Goal: Information Seeking & Learning: Learn about a topic

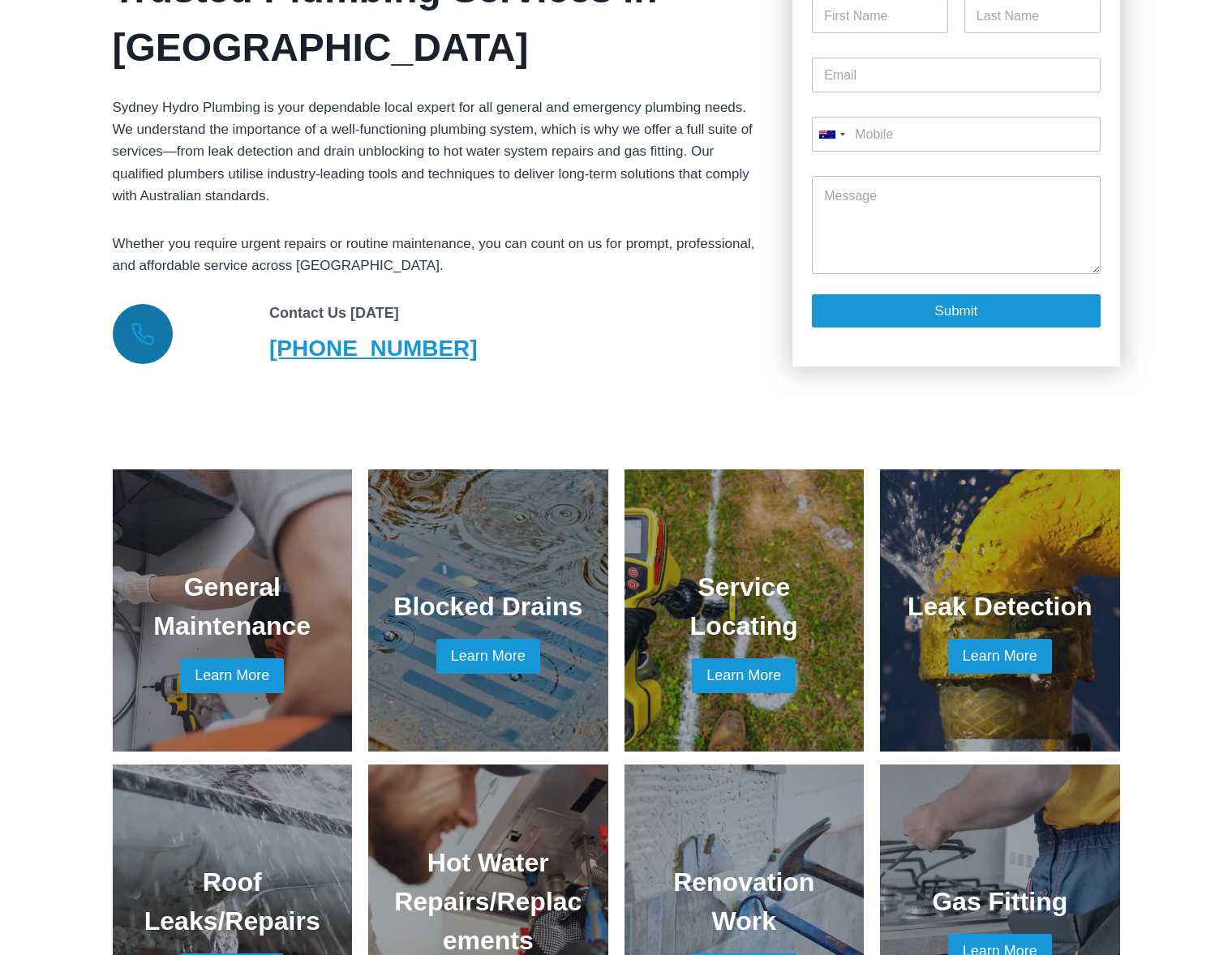
scroll to position [941, 0]
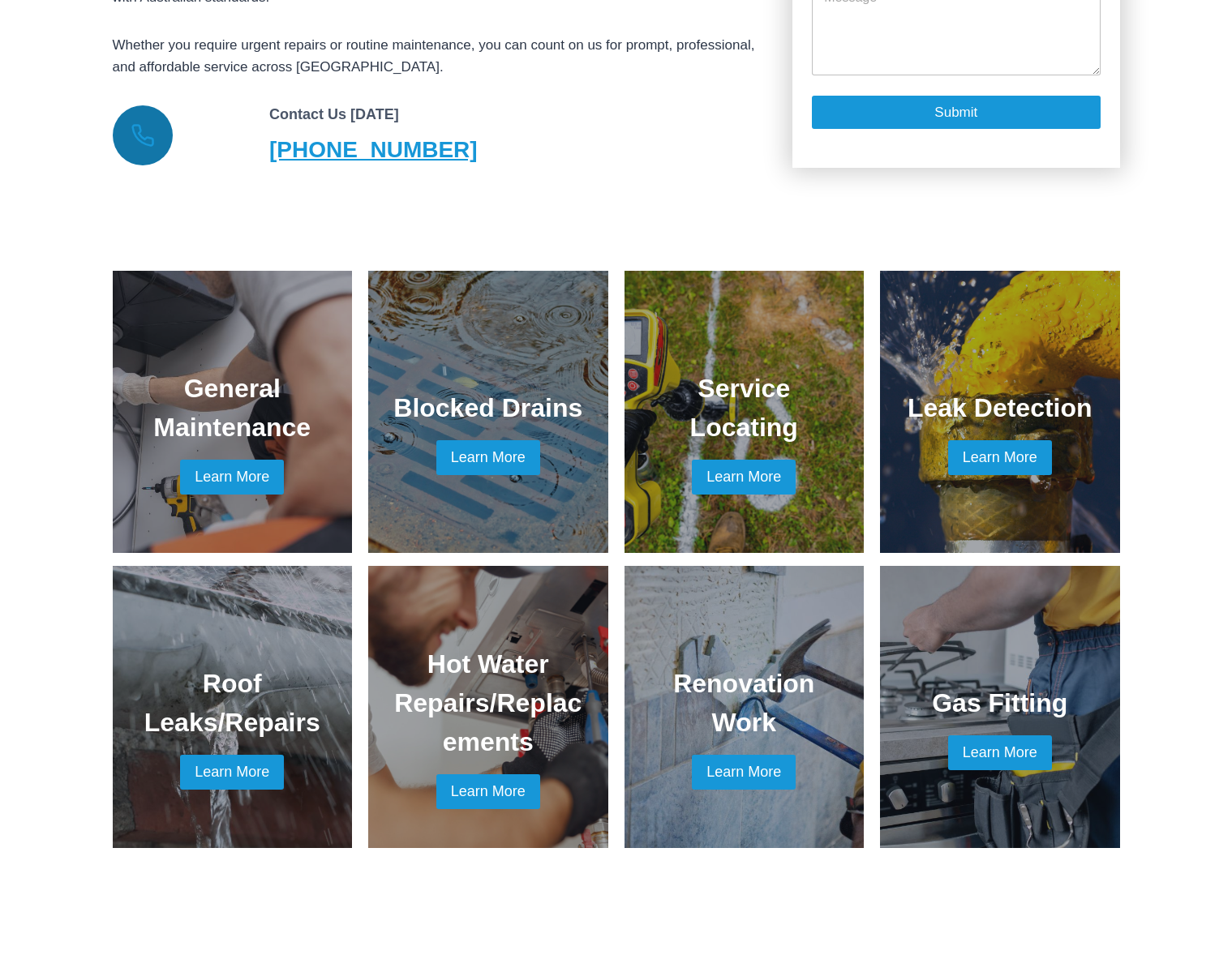
click at [761, 451] on link at bounding box center [744, 412] width 201 height 243
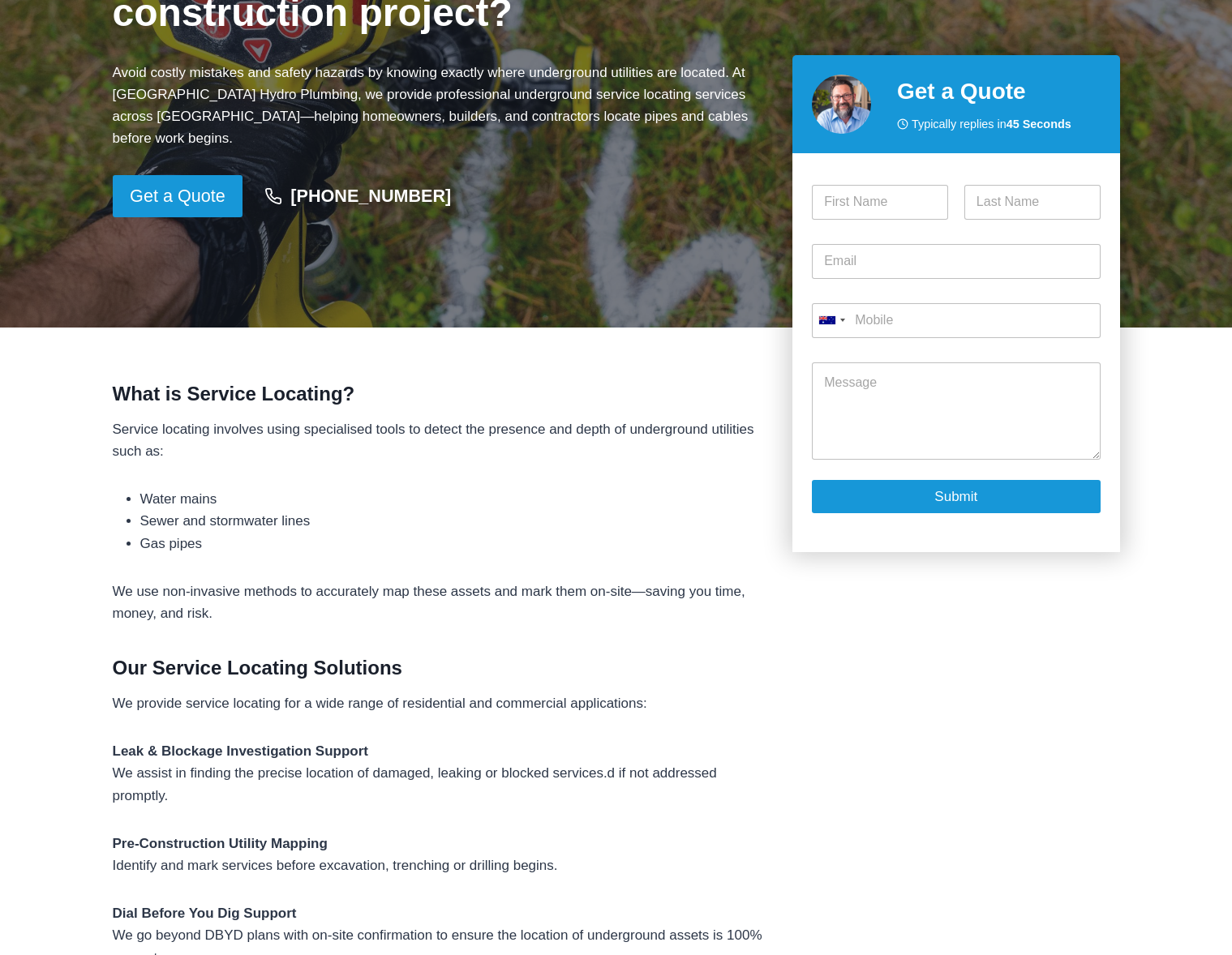
scroll to position [310, 0]
click at [551, 681] on h3 "Our Service Locating Solutions" at bounding box center [439, 669] width 655 height 29
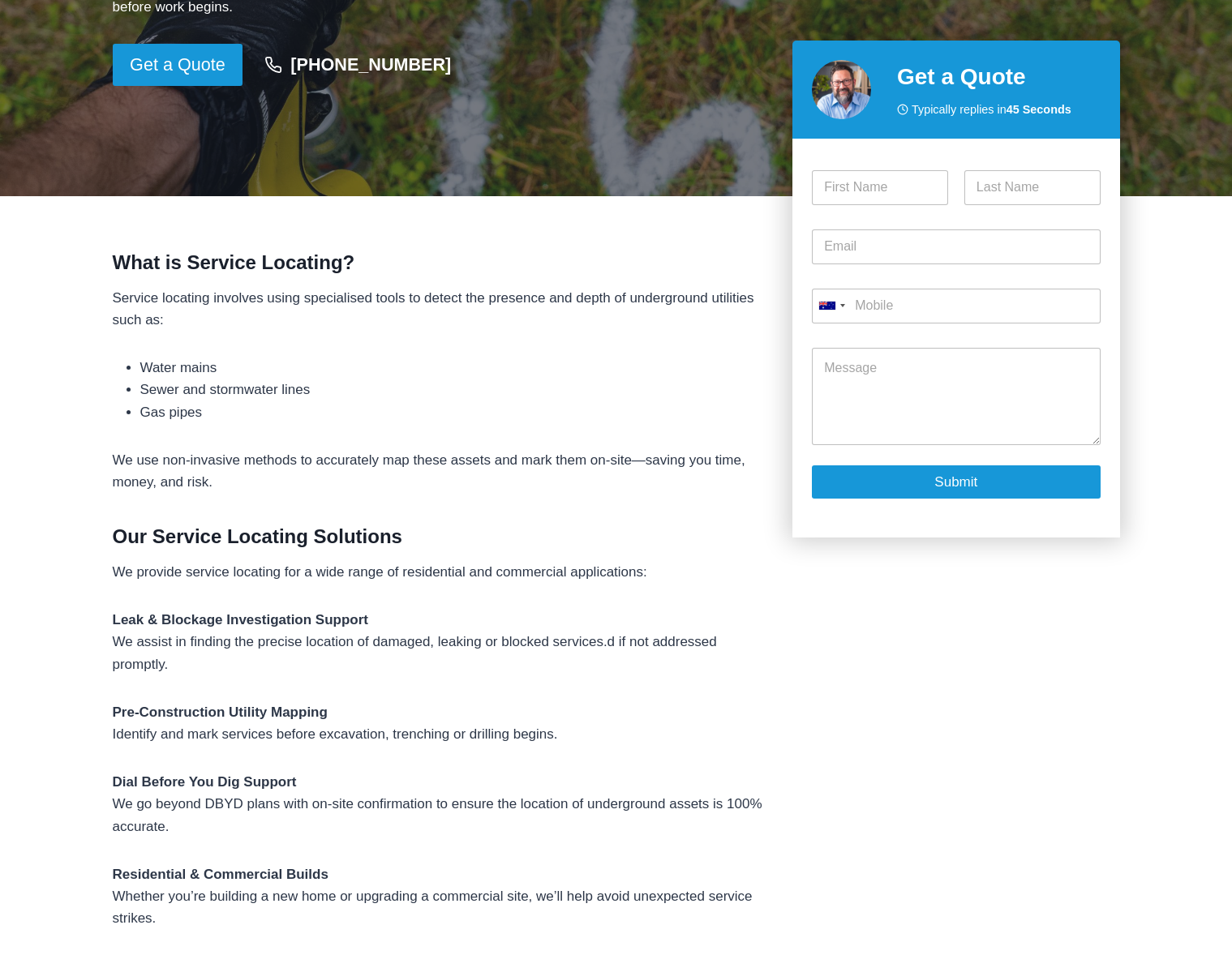
scroll to position [462, 0]
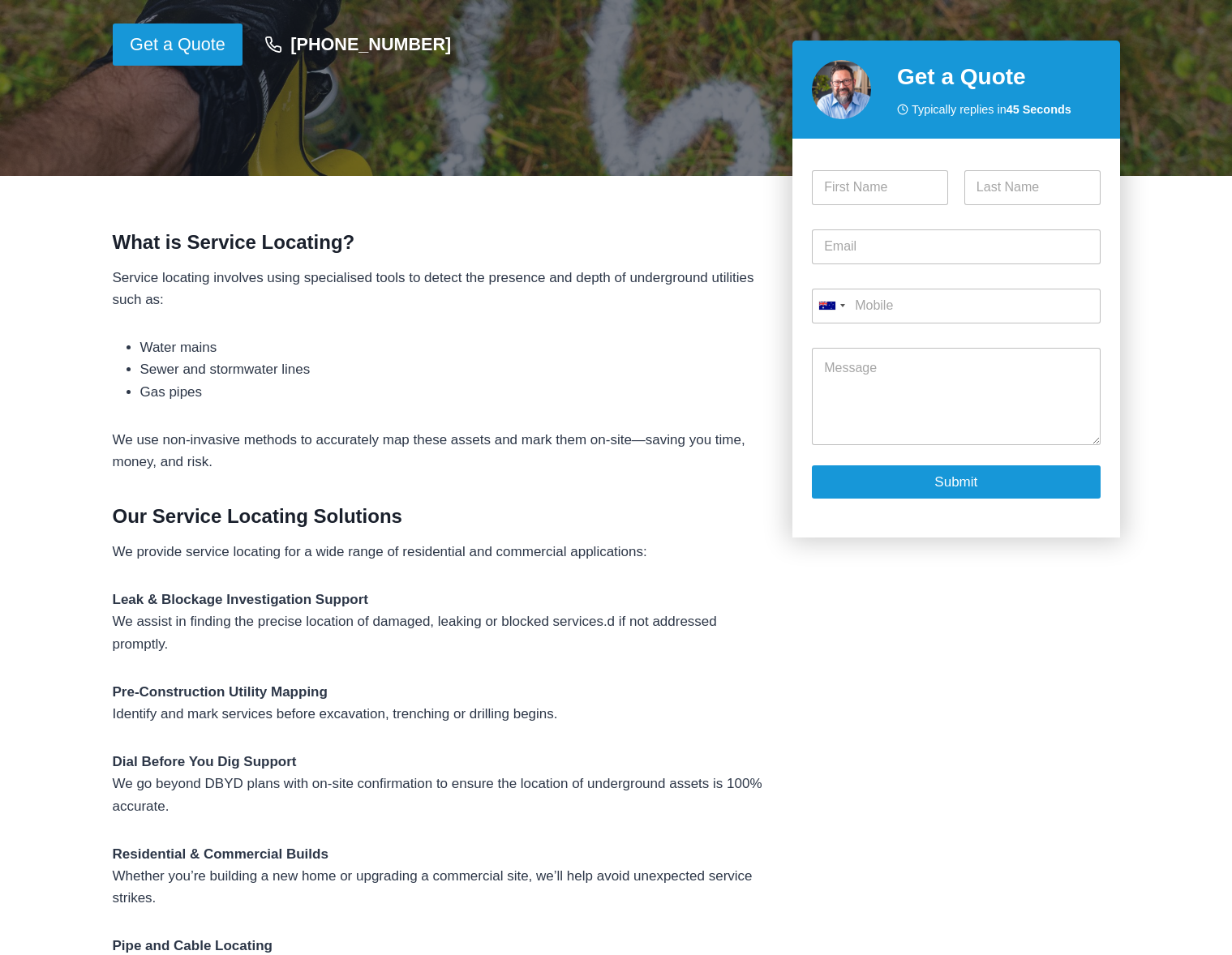
click at [582, 716] on p "Pre-Construction Utility Mapping Identify and mark services before excavation, …" at bounding box center [439, 704] width 655 height 44
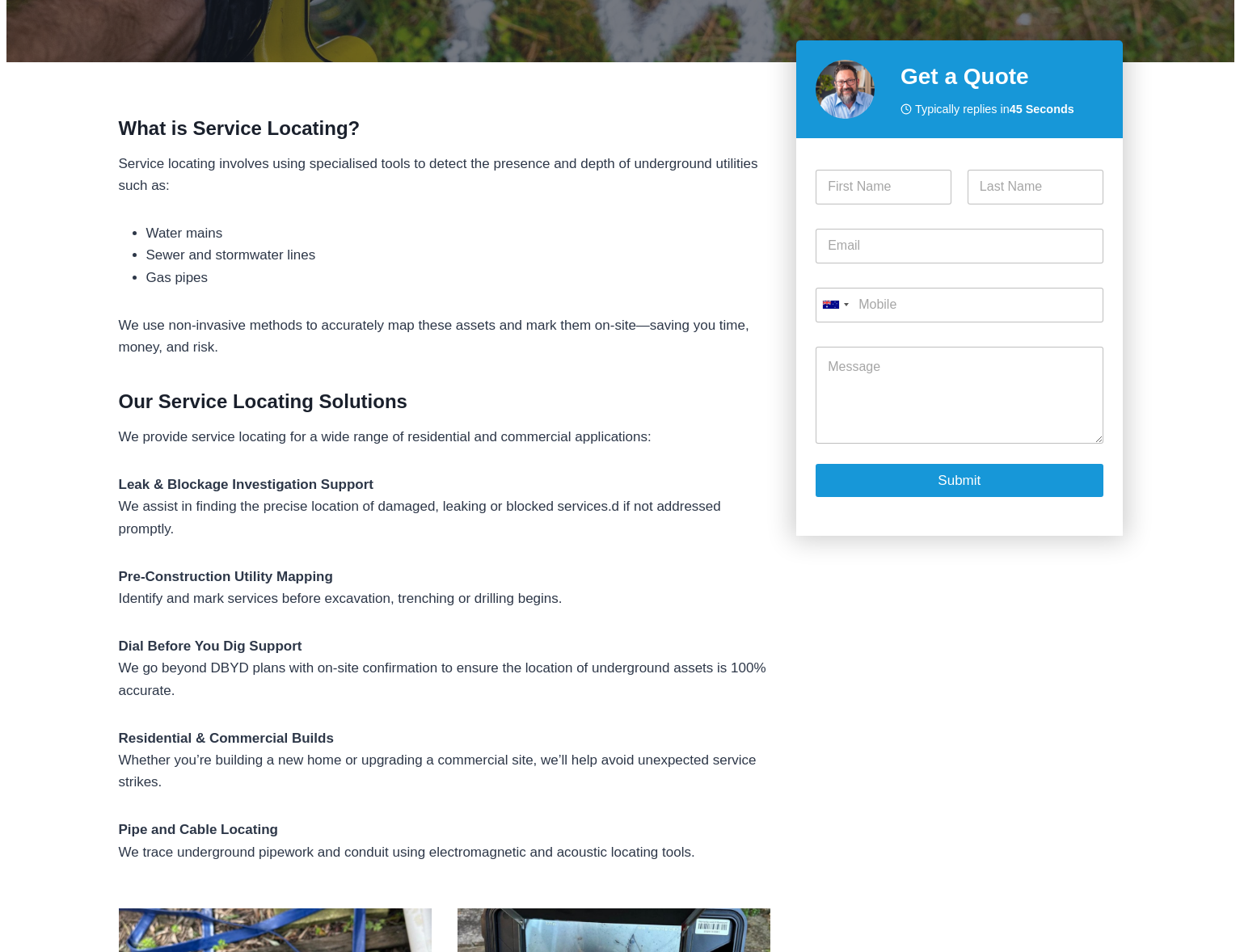
scroll to position [582, 0]
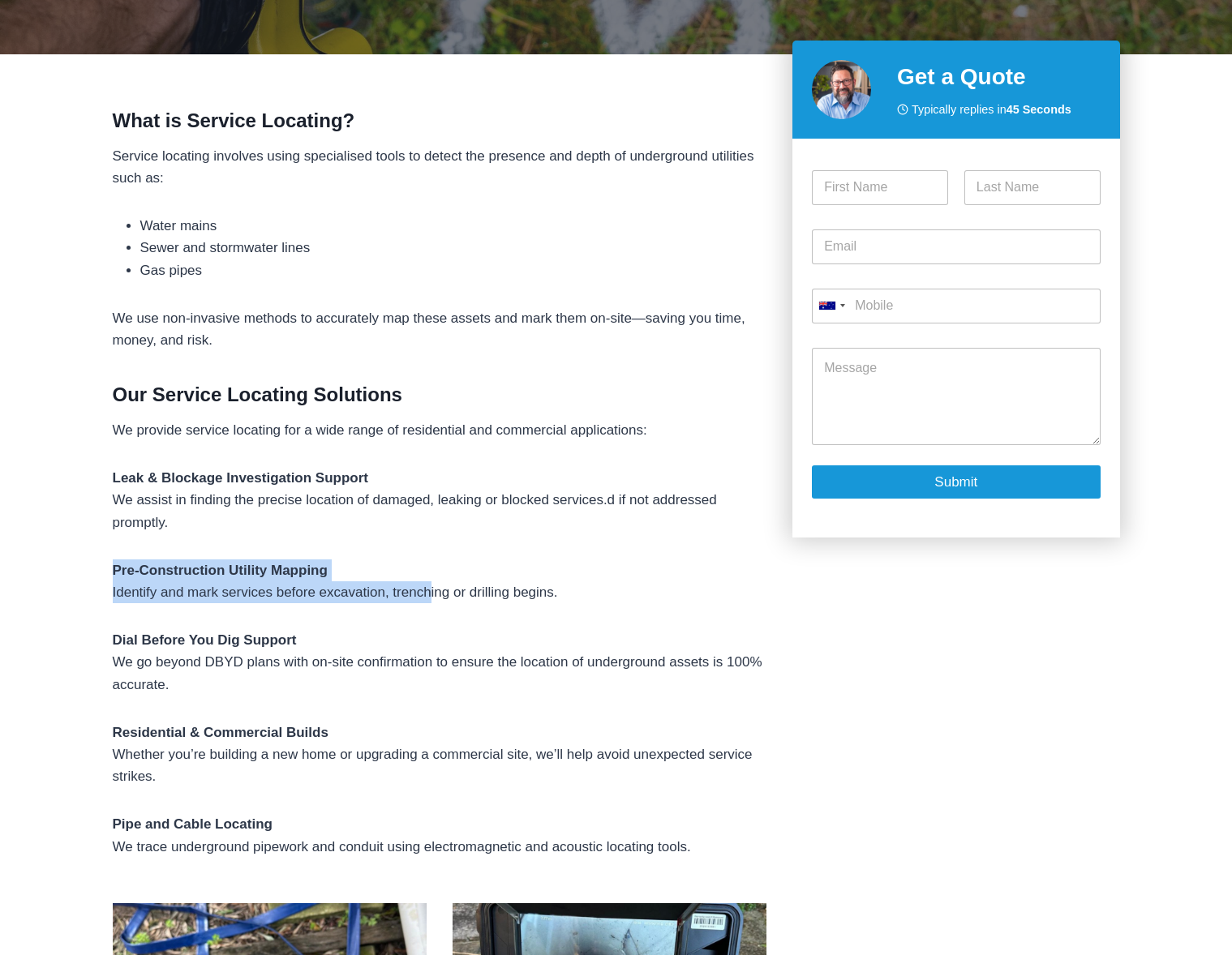
drag, startPoint x: 113, startPoint y: 567, endPoint x: 430, endPoint y: 586, distance: 317.6
click at [430, 586] on p "Pre-Construction Utility Mapping Identify and mark services before excavation, …" at bounding box center [439, 582] width 655 height 44
click at [413, 556] on div "What is Service Locating? Service locating involves using specialised tools to …" at bounding box center [439, 898] width 655 height 1585
